Goal: Task Accomplishment & Management: Use online tool/utility

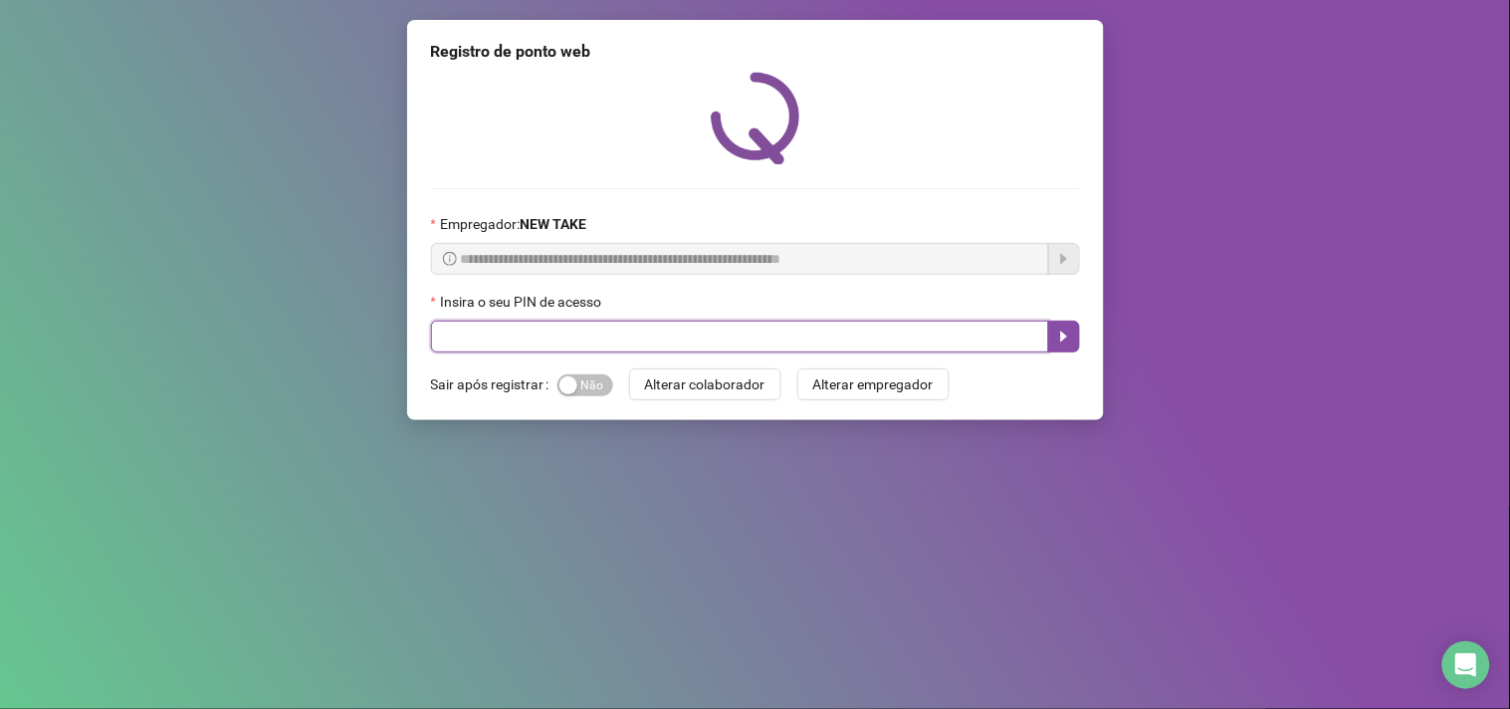
click at [687, 331] on input "text" at bounding box center [740, 337] width 618 height 32
type input "*****"
click at [1052, 334] on button "button" at bounding box center [1064, 337] width 32 height 32
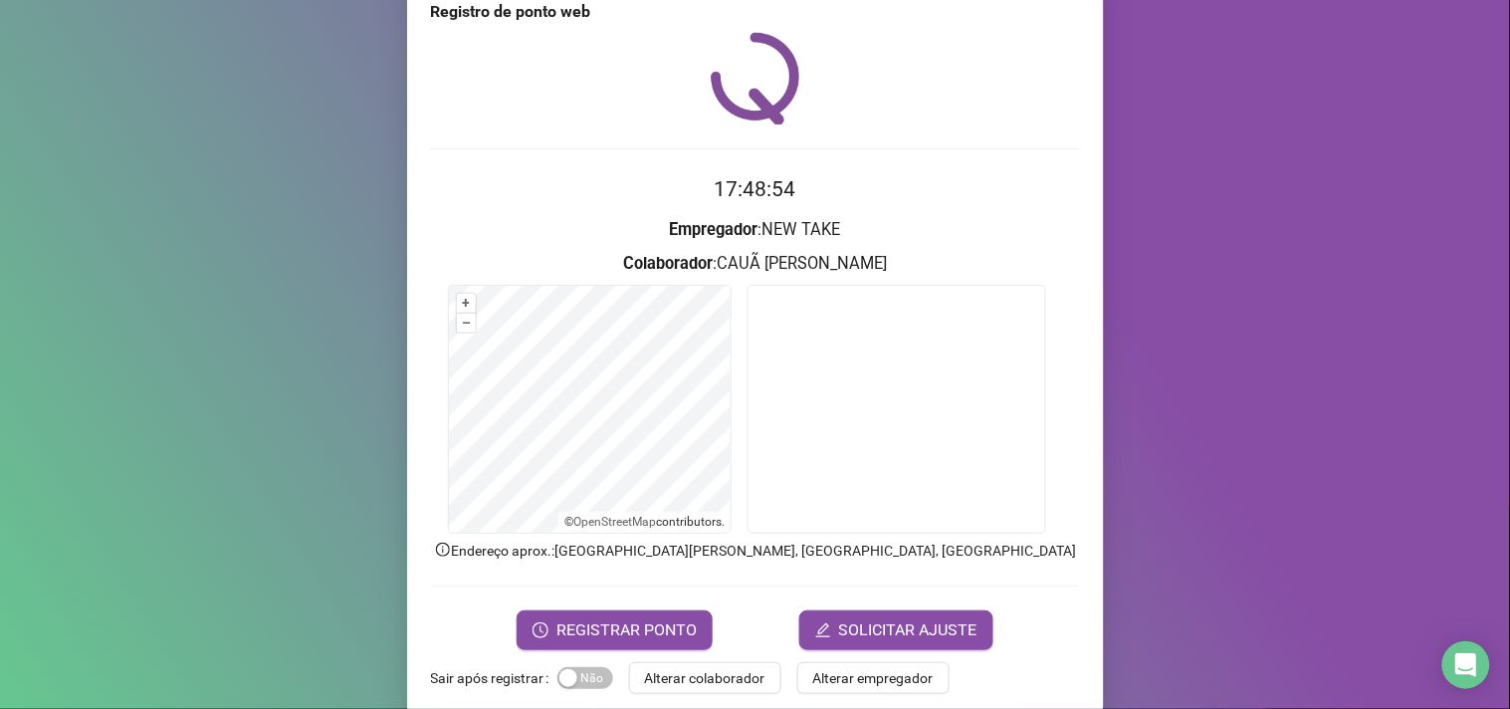
scroll to position [67, 0]
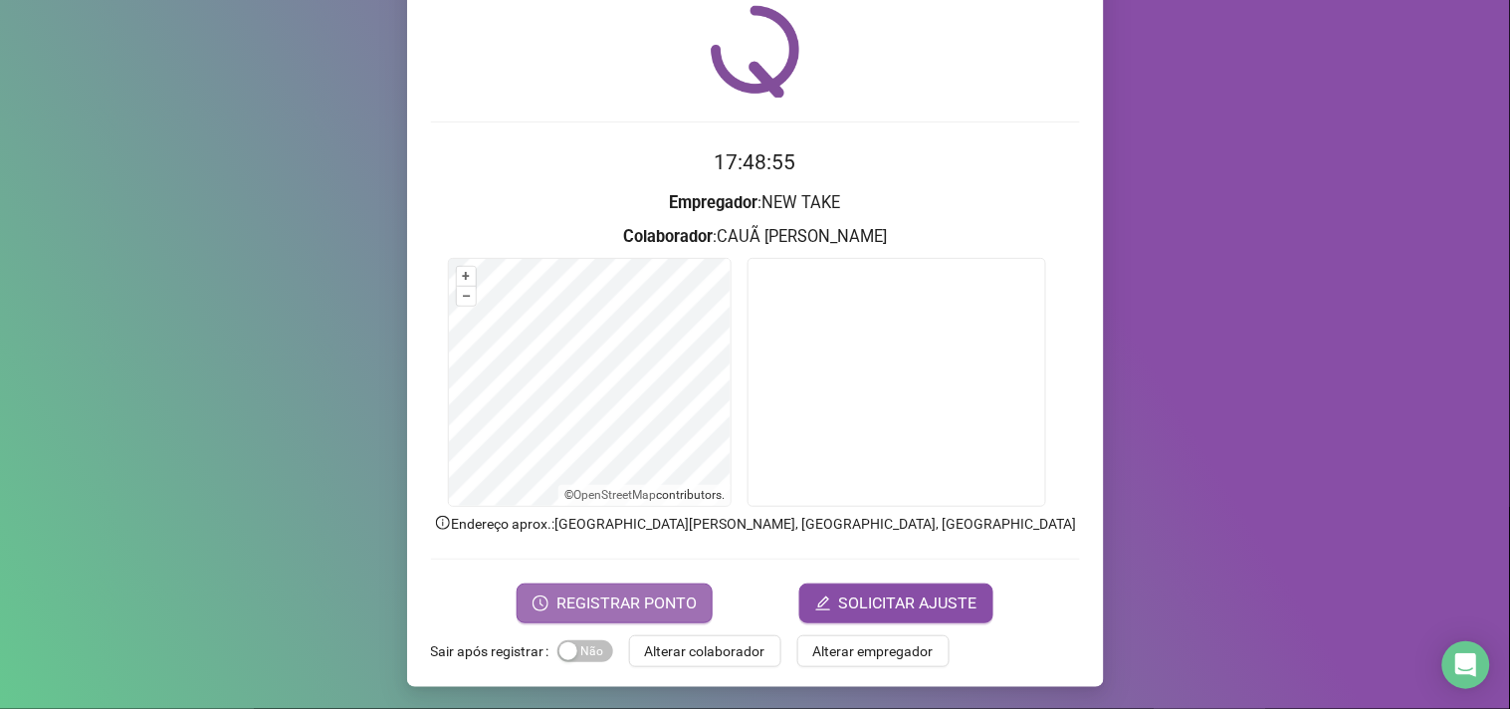
click at [694, 590] on button "REGISTRAR PONTO" at bounding box center [615, 603] width 196 height 40
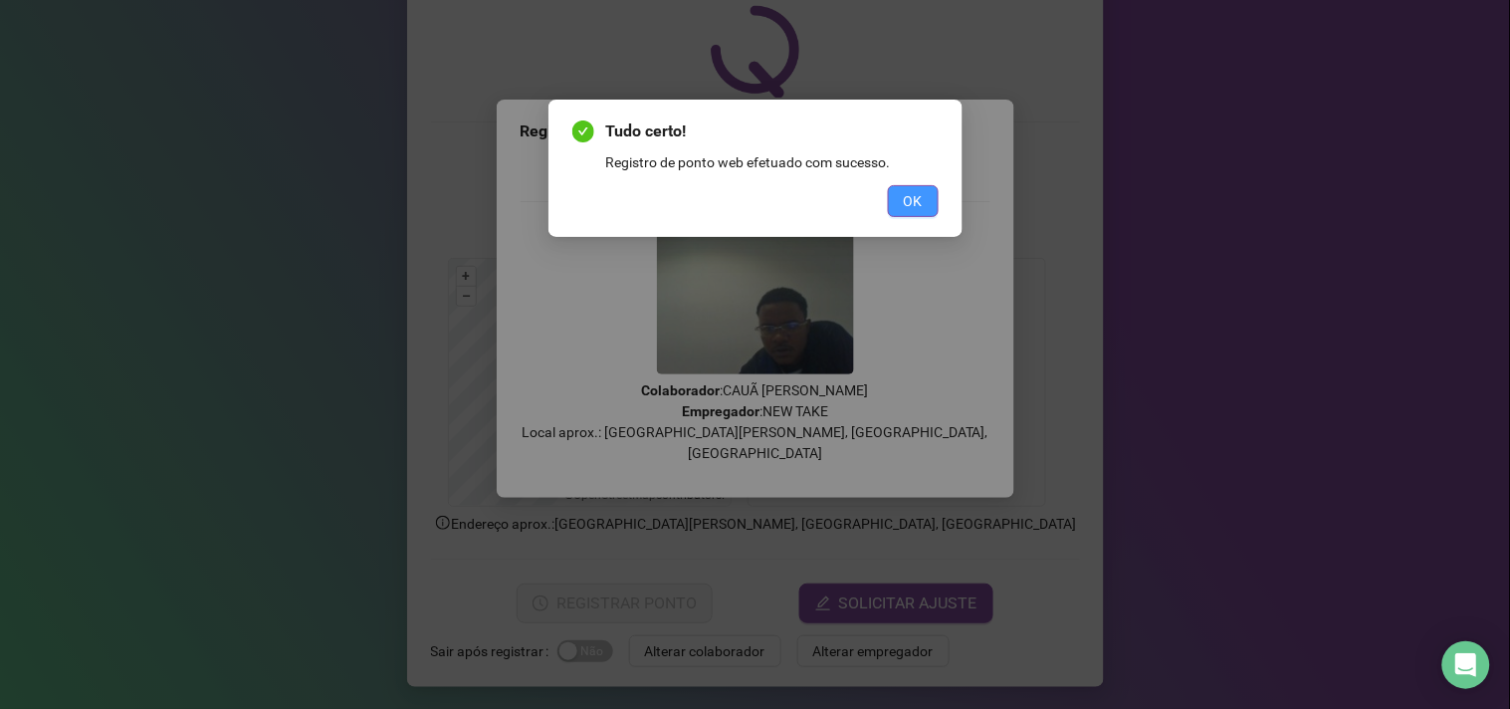
click at [916, 201] on span "OK" at bounding box center [913, 201] width 19 height 22
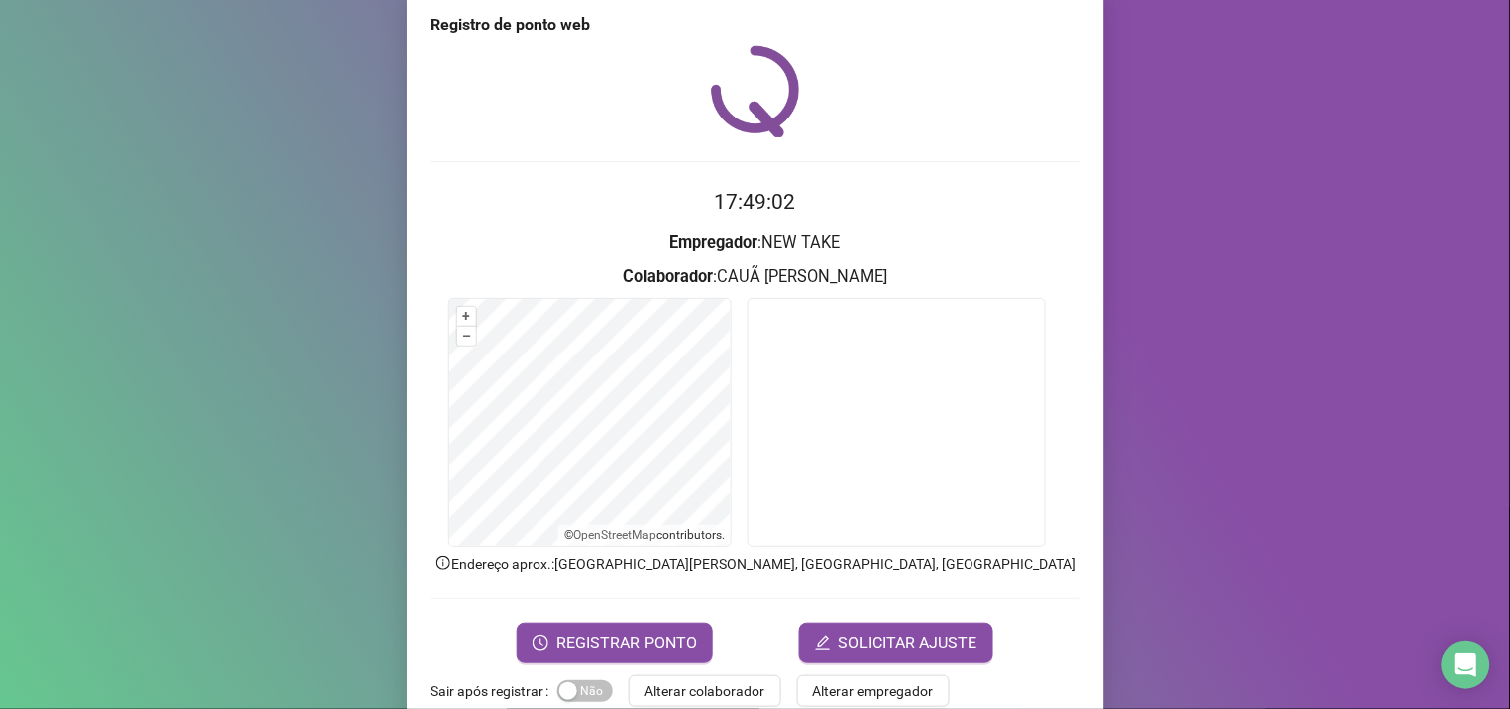
scroll to position [0, 0]
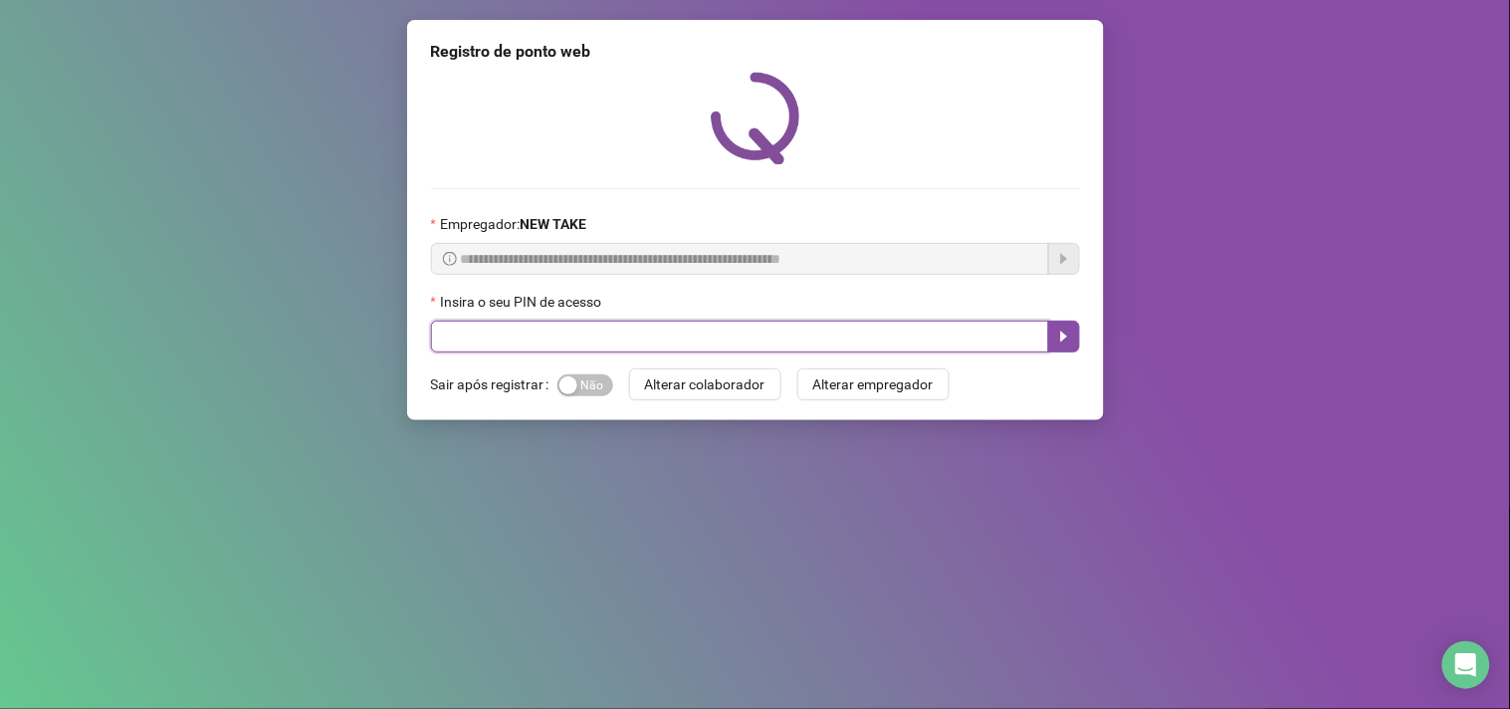
click at [451, 342] on input "text" at bounding box center [740, 337] width 618 height 32
type input "*****"
click at [1077, 336] on button "button" at bounding box center [1064, 337] width 32 height 32
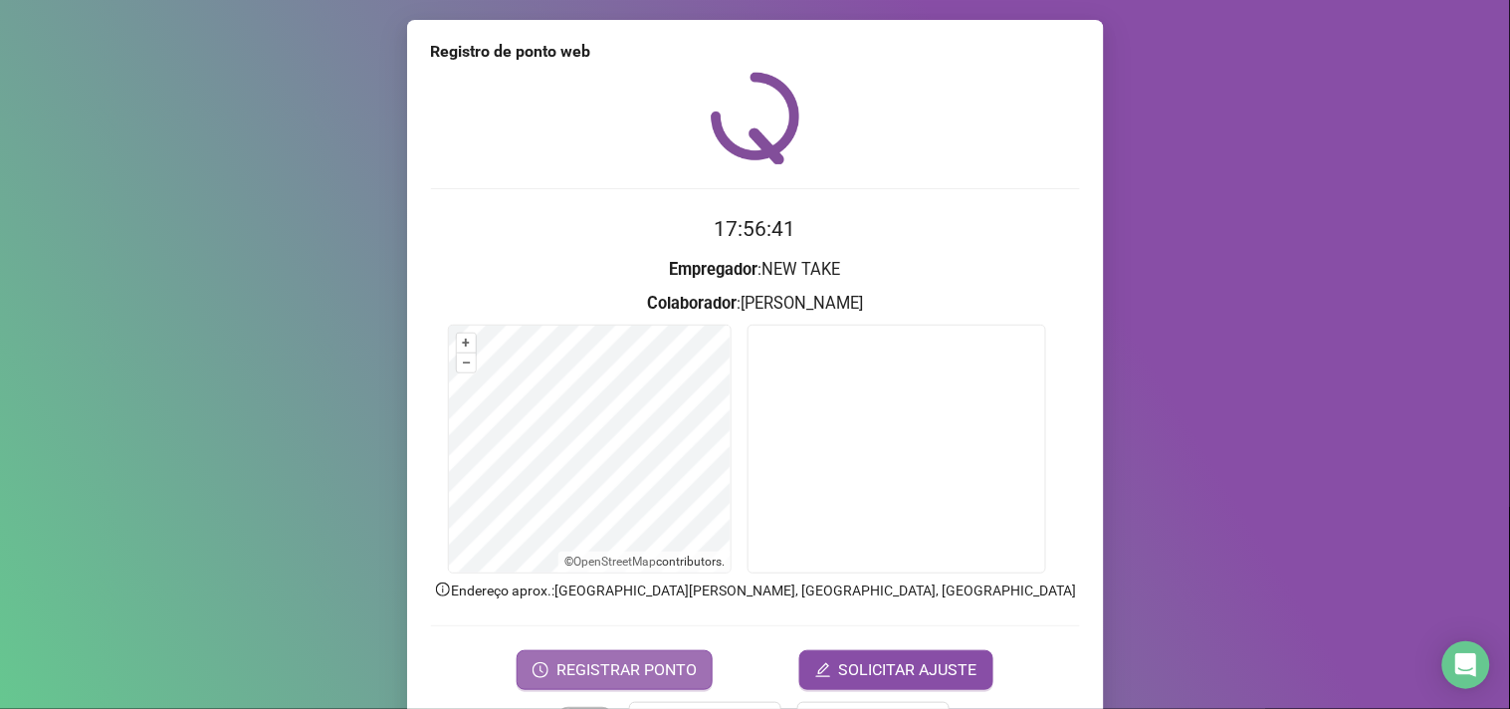
click at [647, 665] on span "REGISTRAR PONTO" at bounding box center [626, 670] width 140 height 24
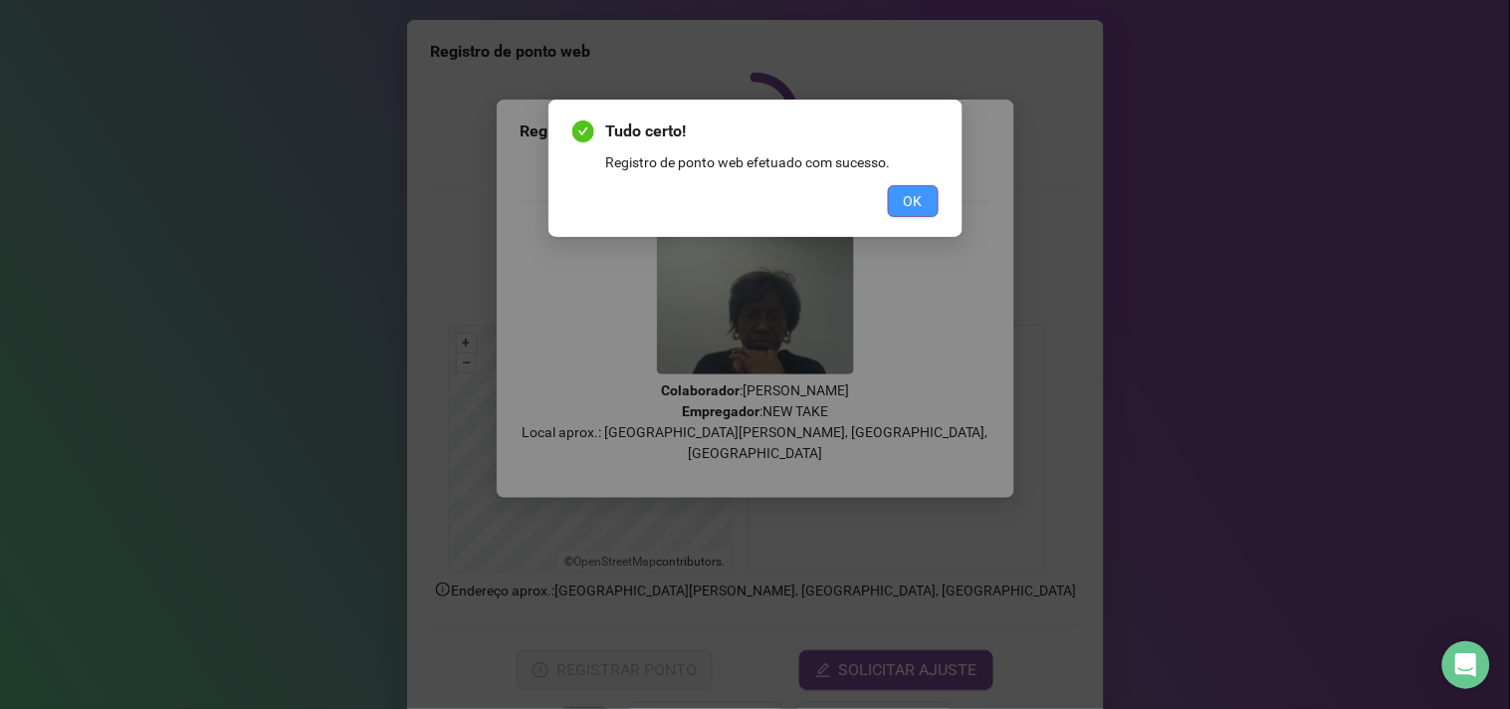
click at [926, 204] on button "OK" at bounding box center [913, 201] width 51 height 32
